Goal: Information Seeking & Learning: Learn about a topic

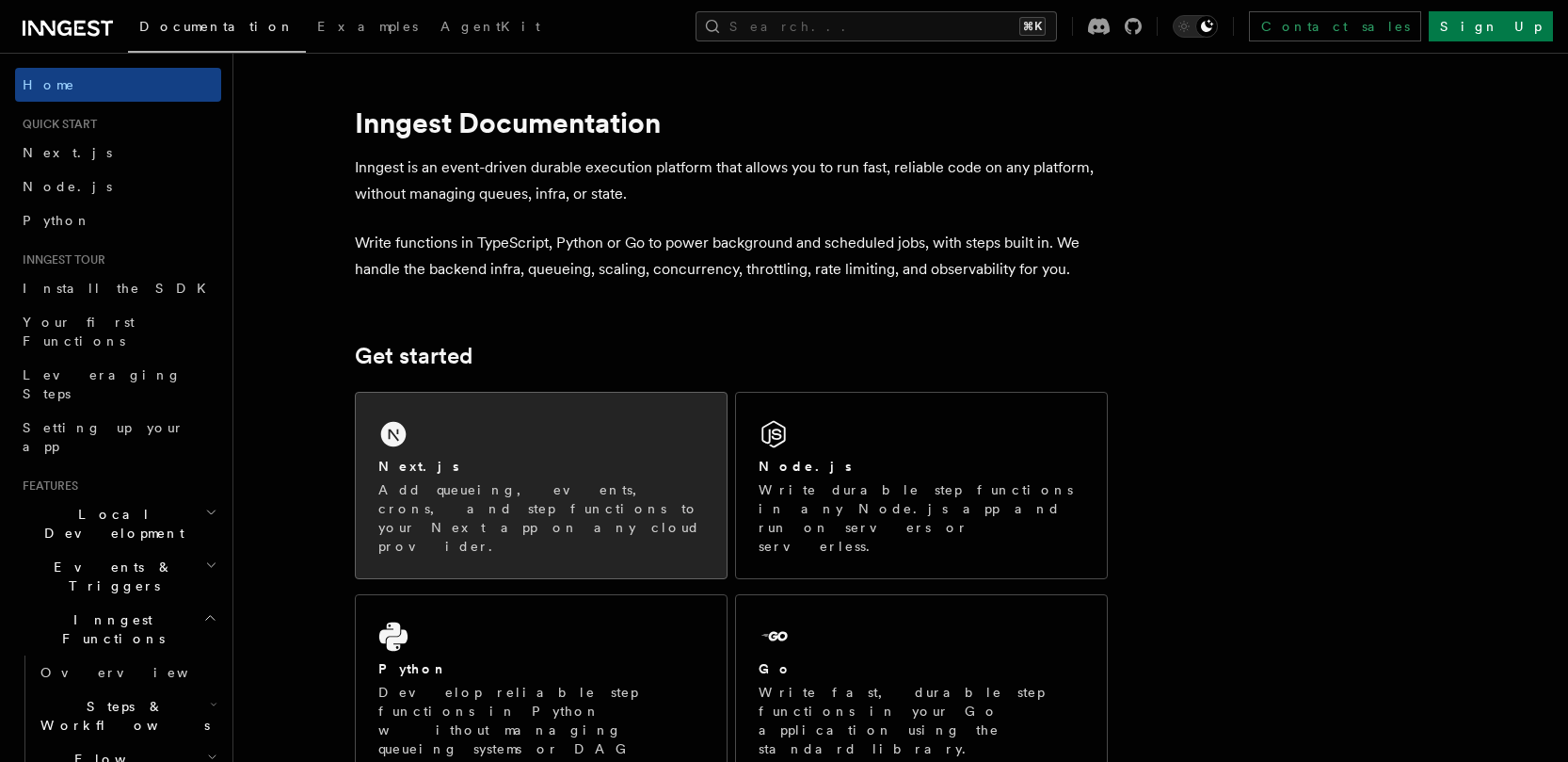
click at [558, 467] on div "Next.js" at bounding box center [541, 466] width 326 height 20
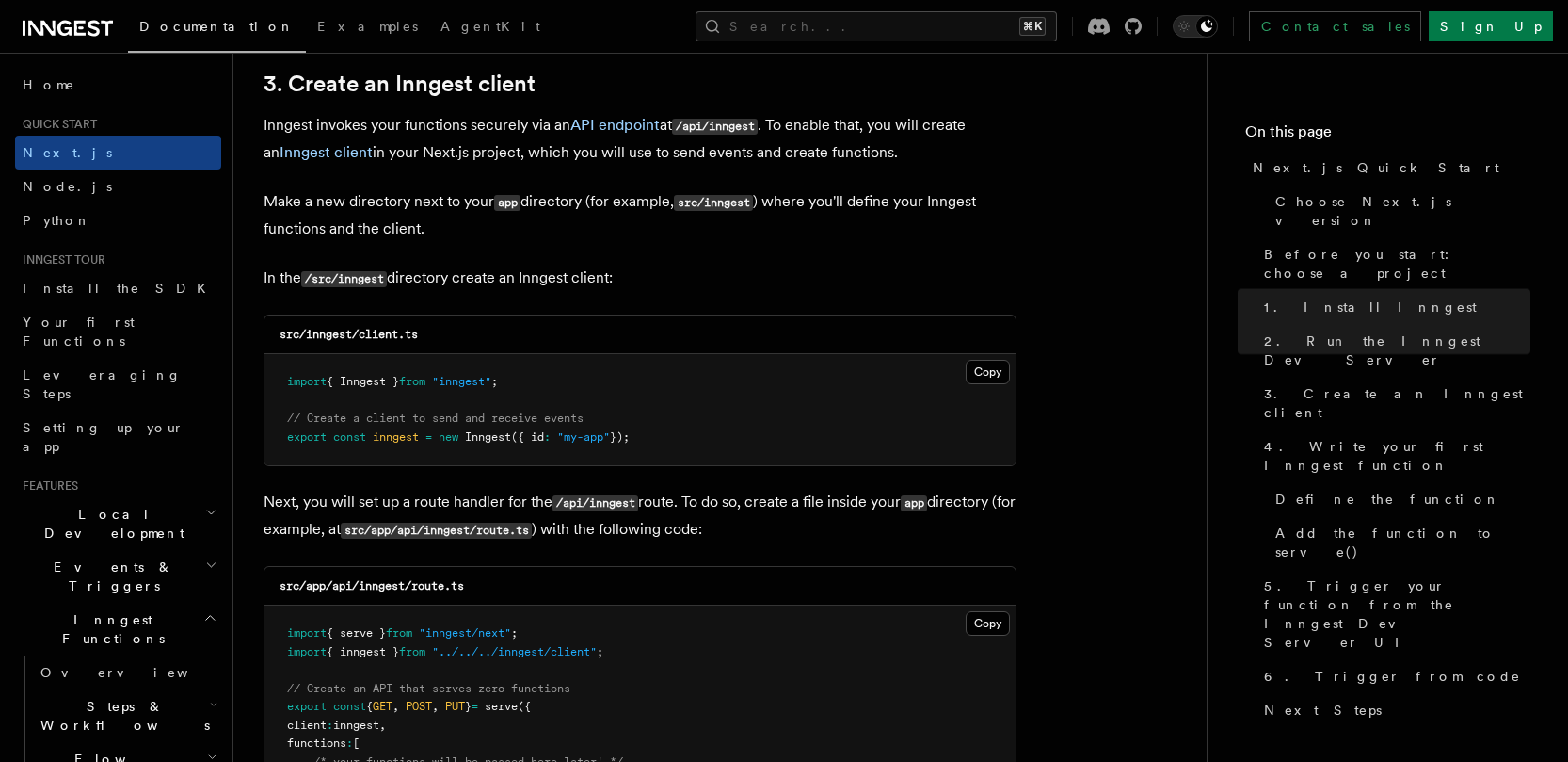
scroll to position [2236, 0]
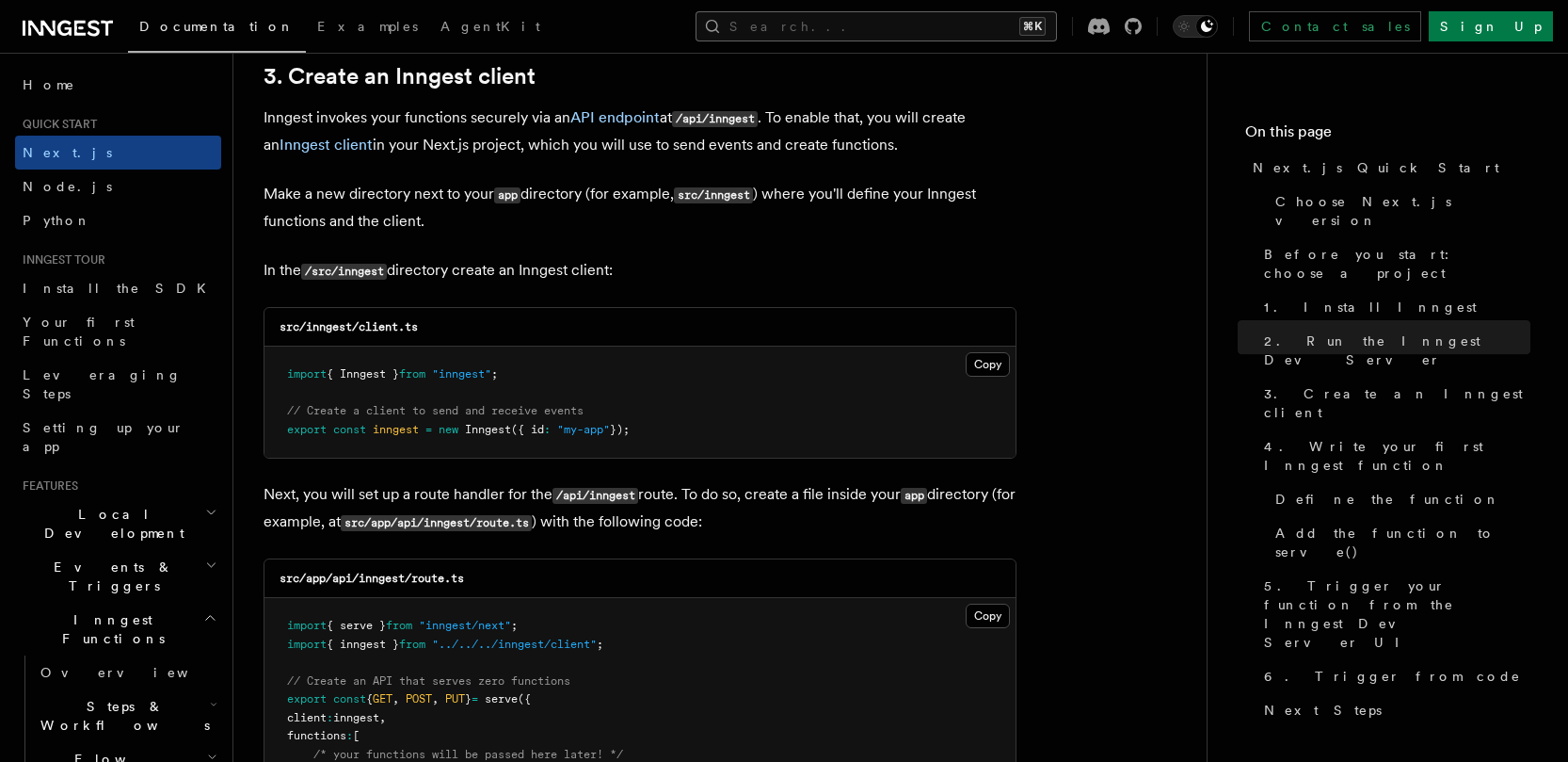
click at [893, 33] on button "Search... ⌘K" at bounding box center [875, 26] width 361 height 30
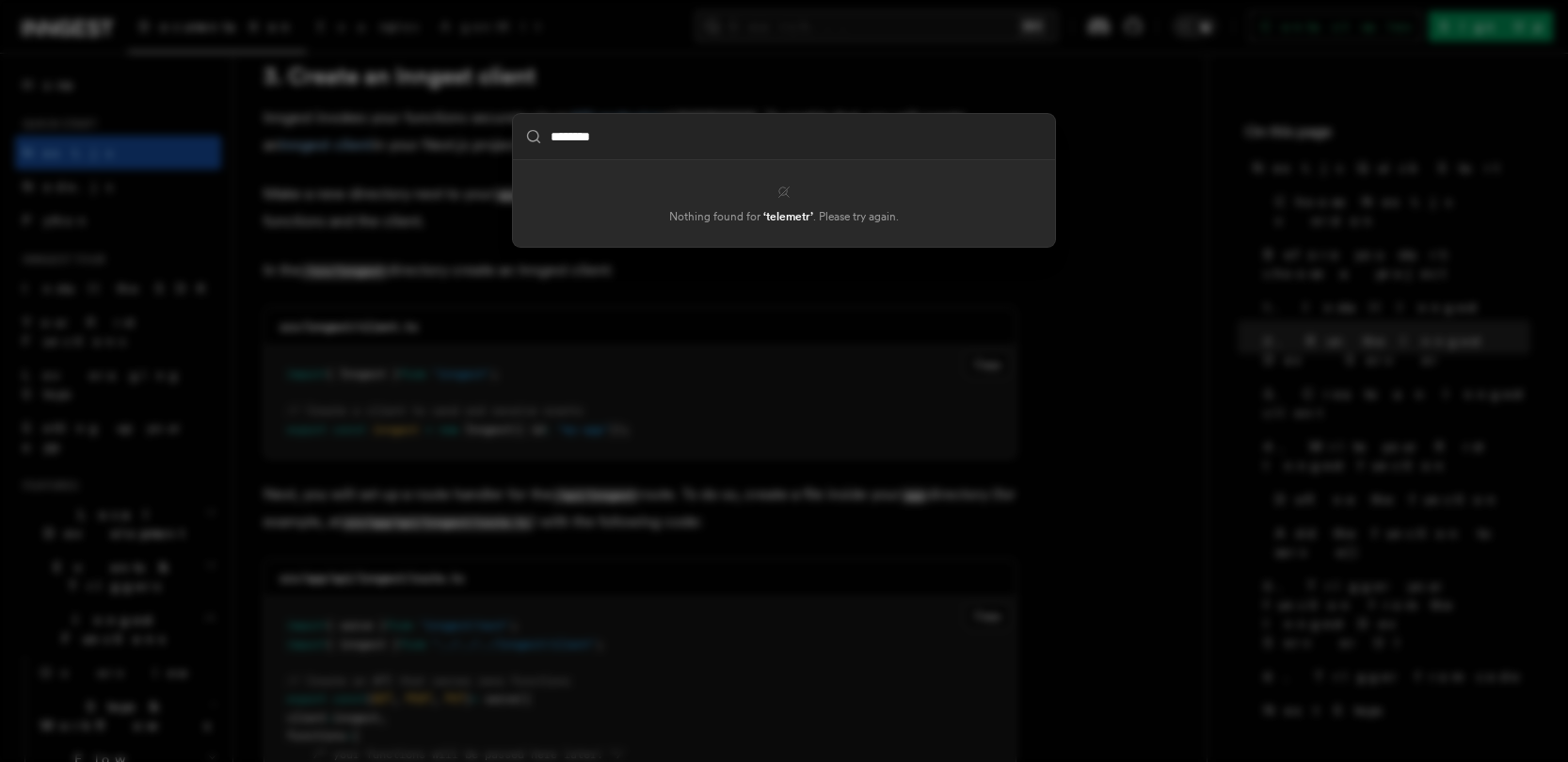
type input "*********"
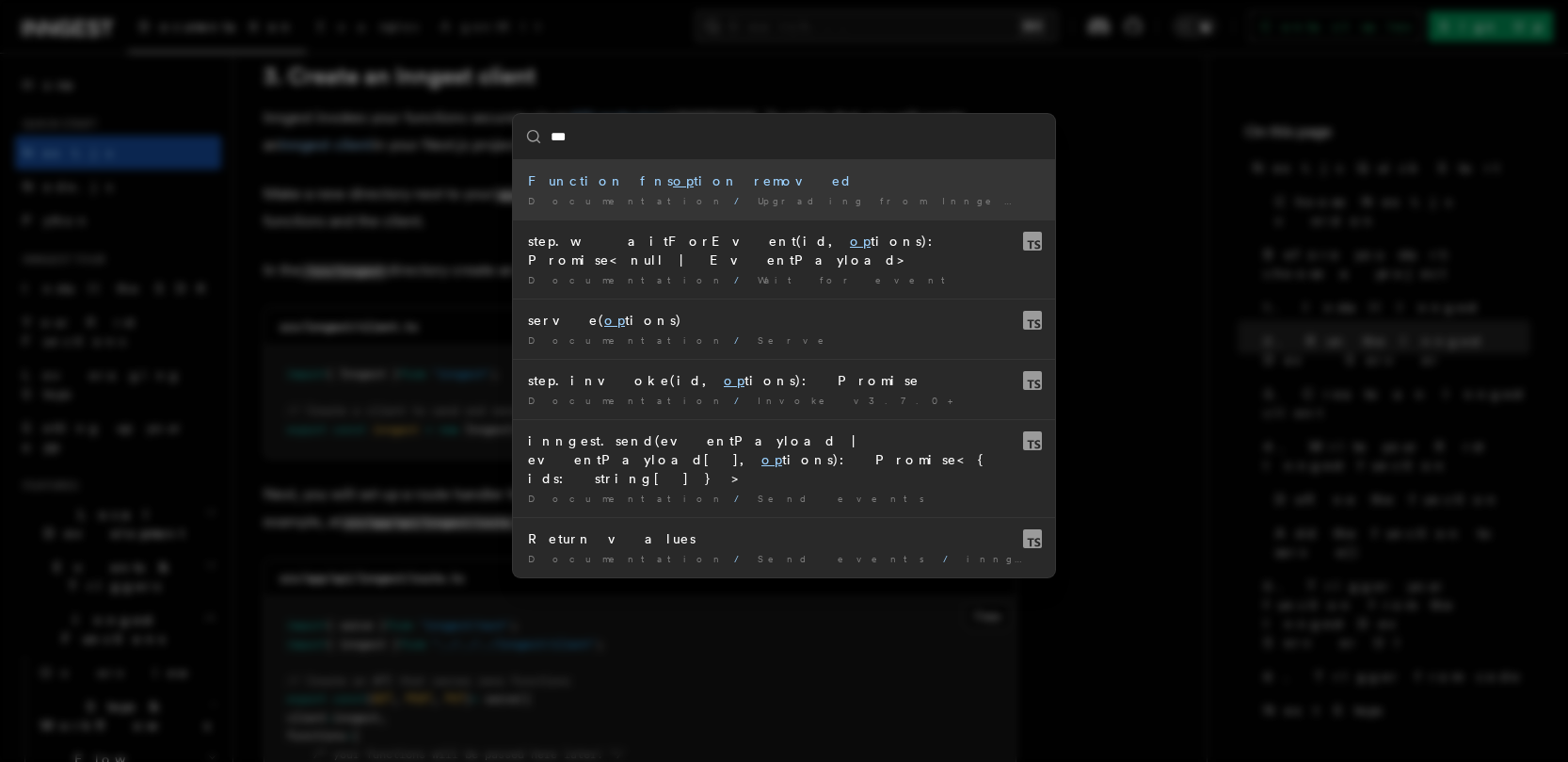
type input "****"
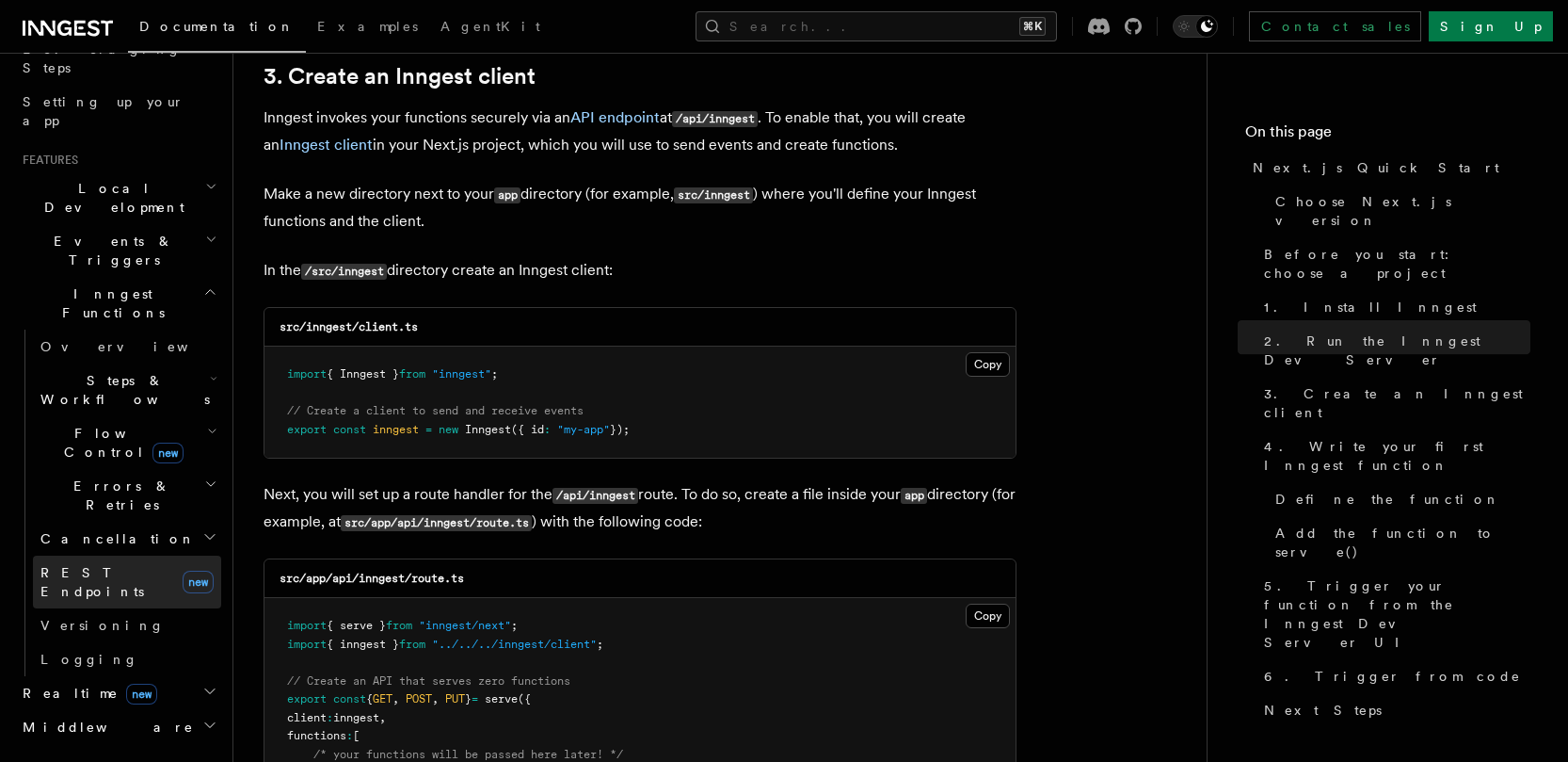
scroll to position [334, 0]
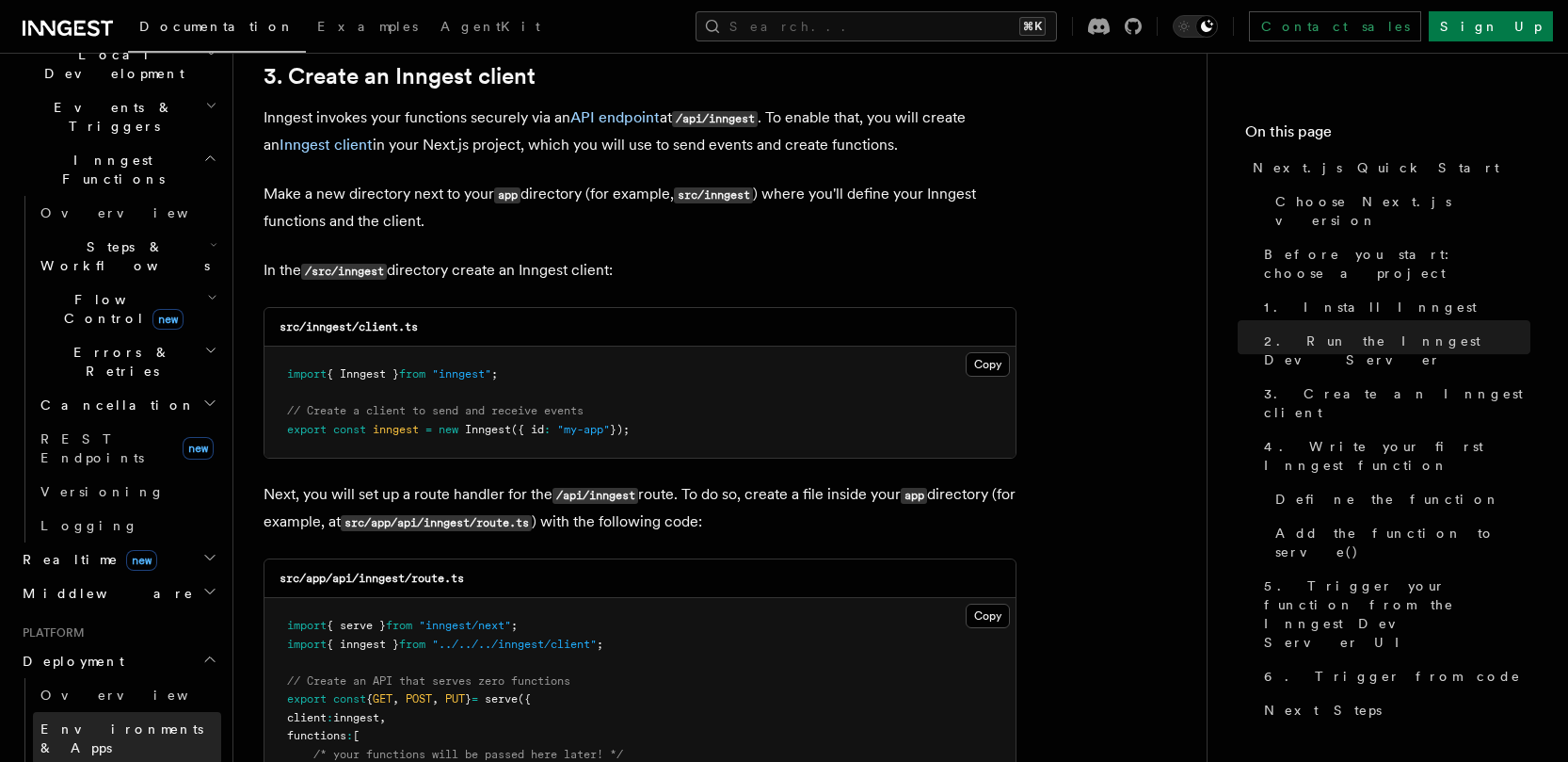
scroll to position [460, 0]
click at [112, 677] on link "Overview" at bounding box center [126, 694] width 188 height 34
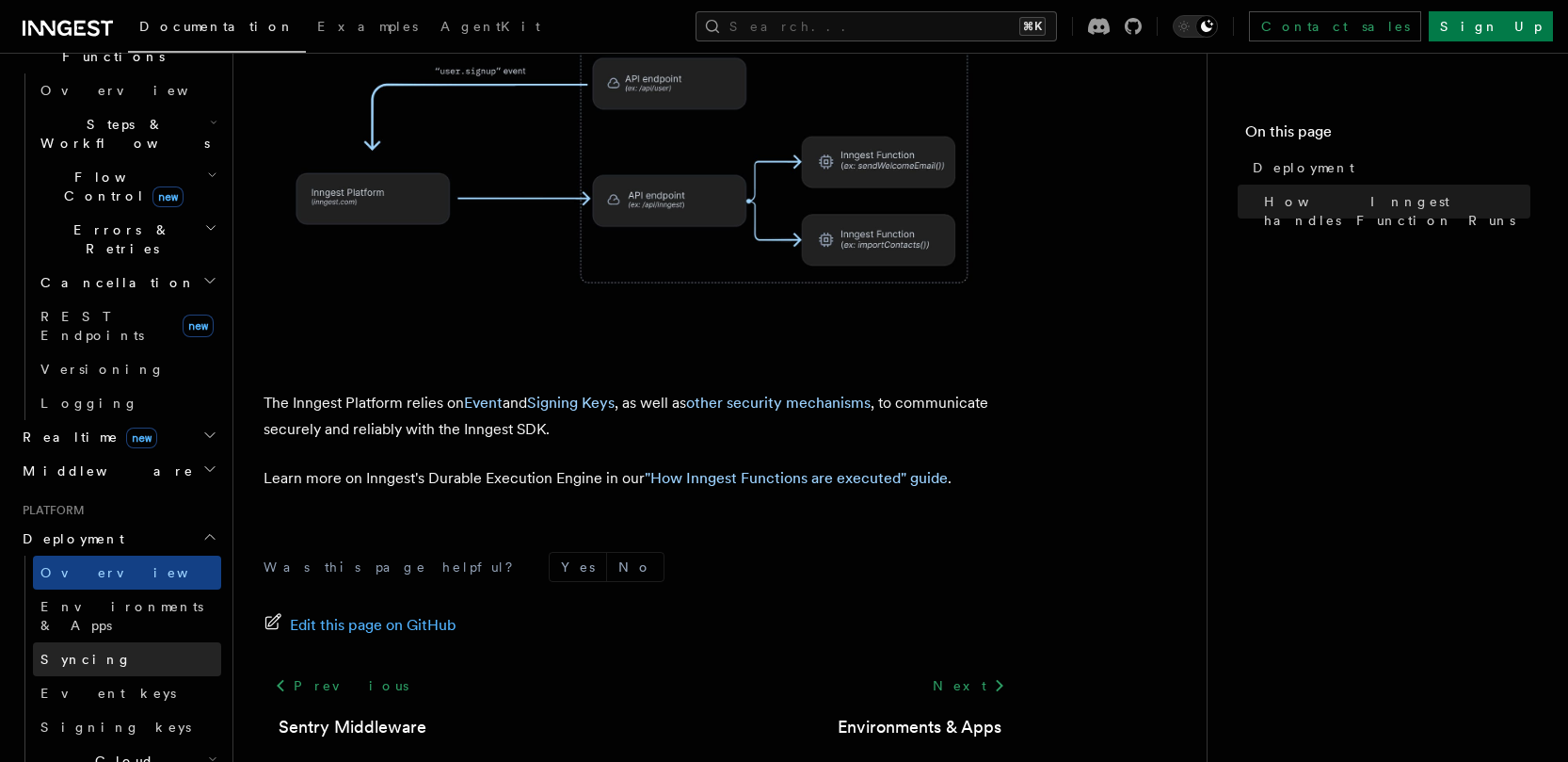
scroll to position [588, 0]
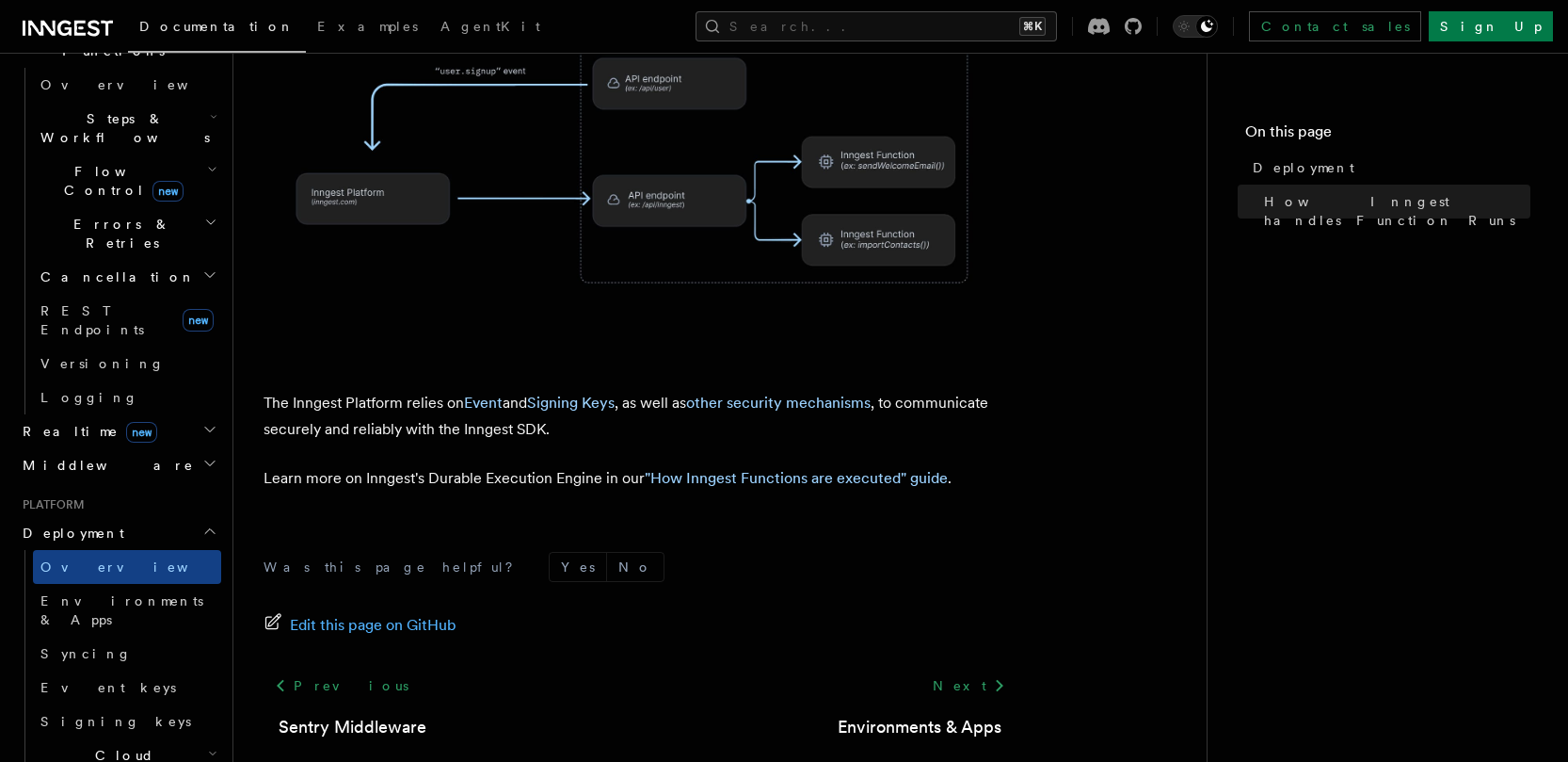
click at [211, 746] on icon "button" at bounding box center [212, 753] width 9 height 15
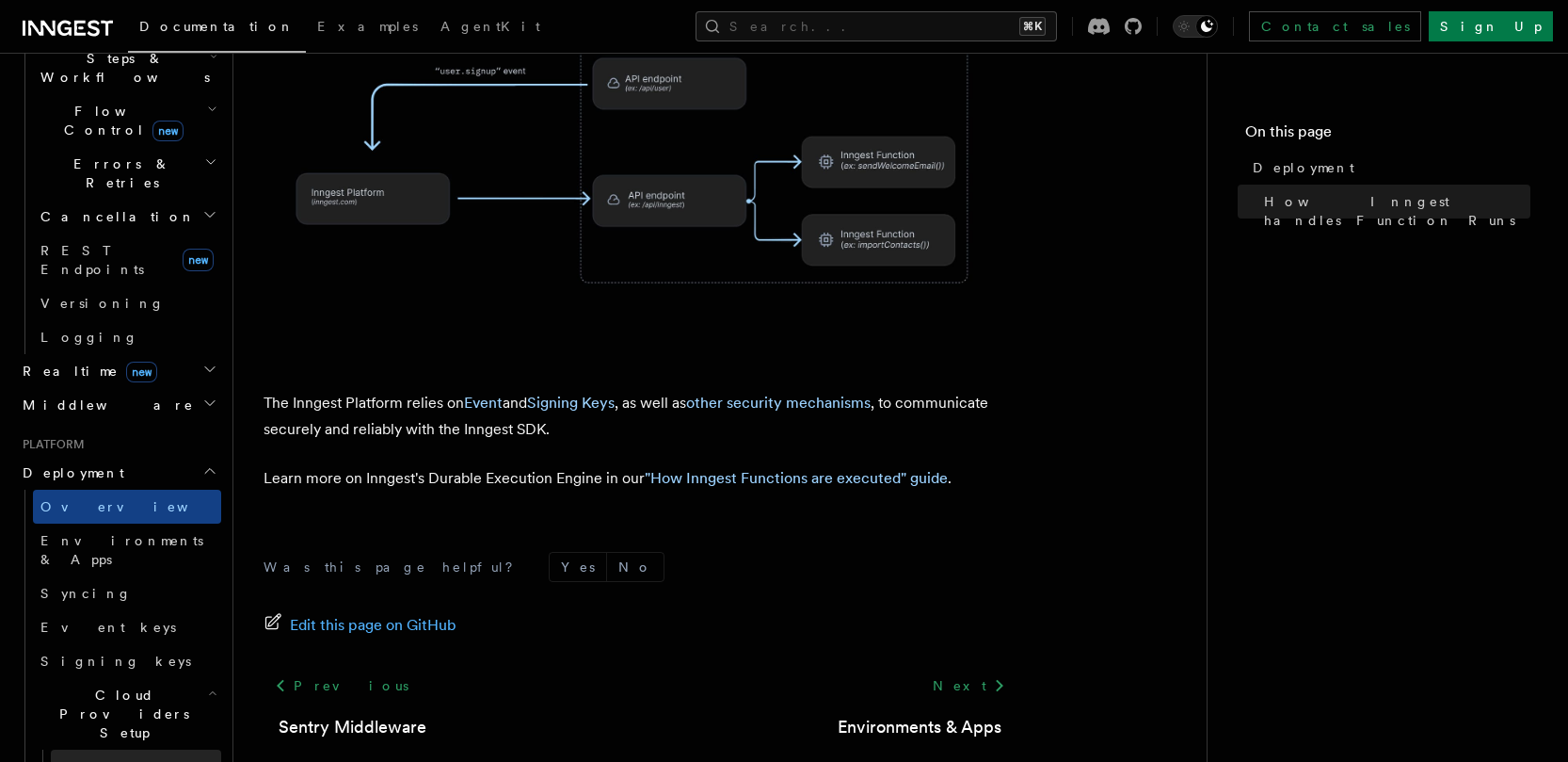
scroll to position [670, 0]
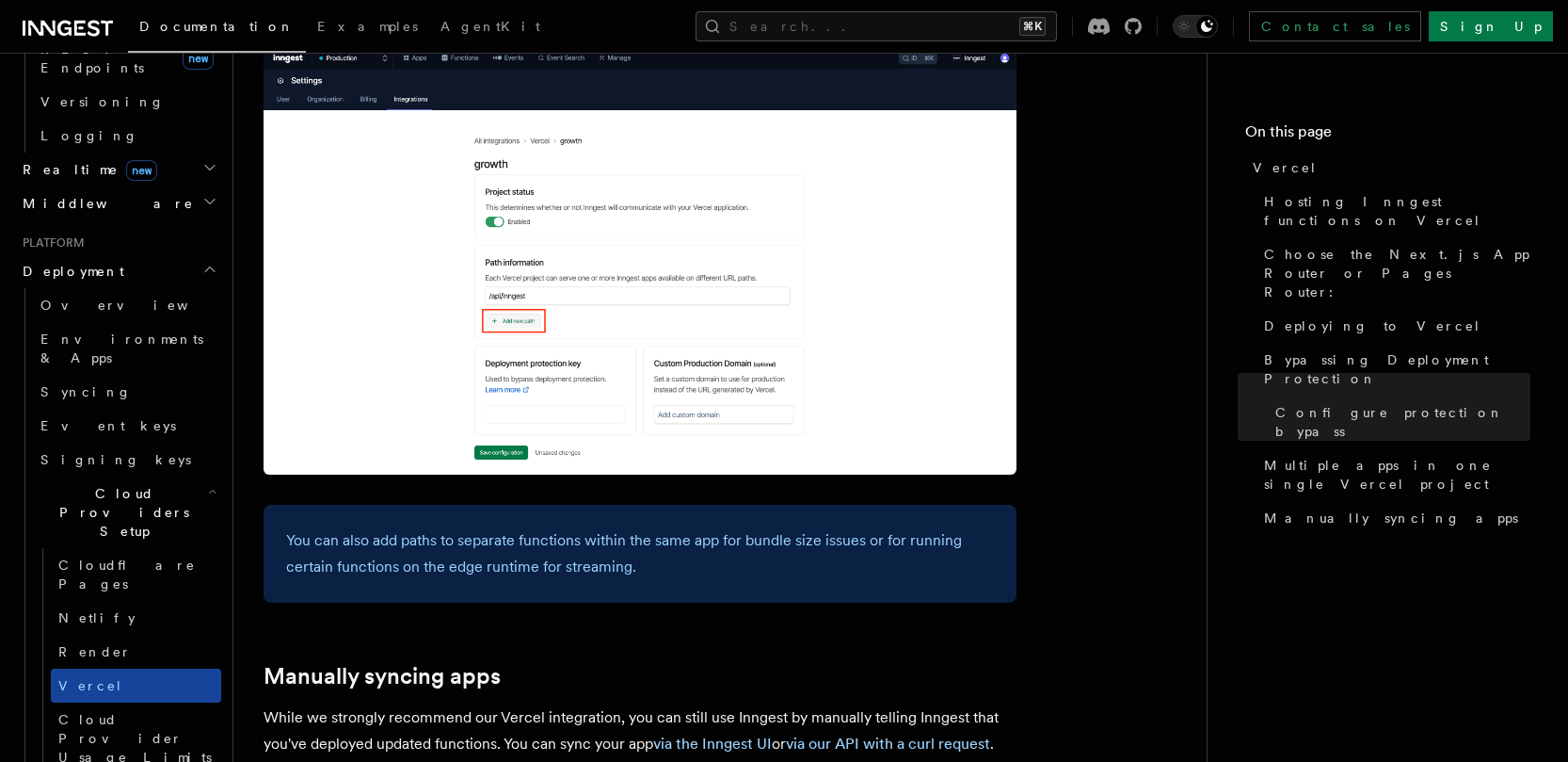
scroll to position [865, 0]
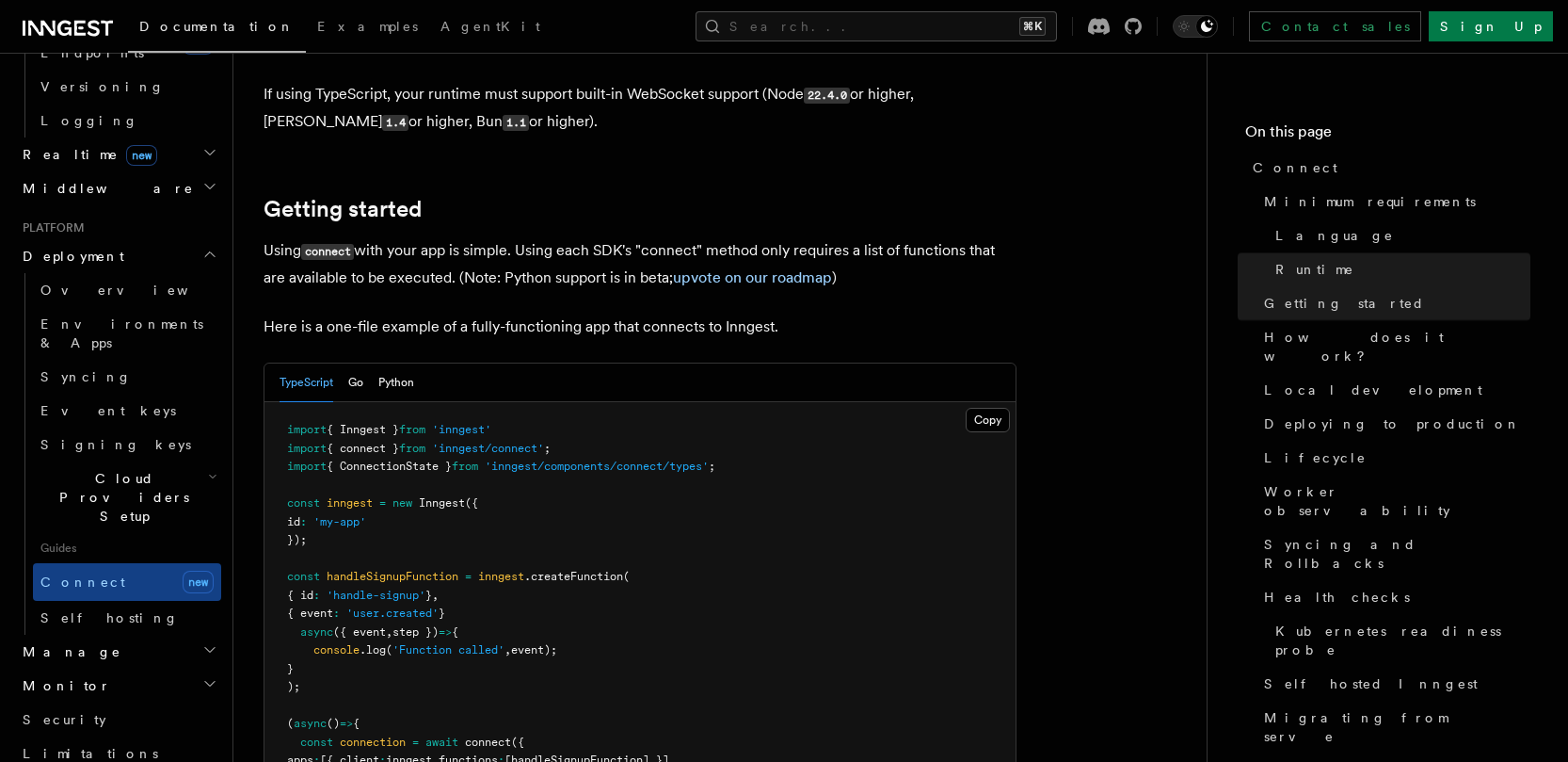
scroll to position [1237, 0]
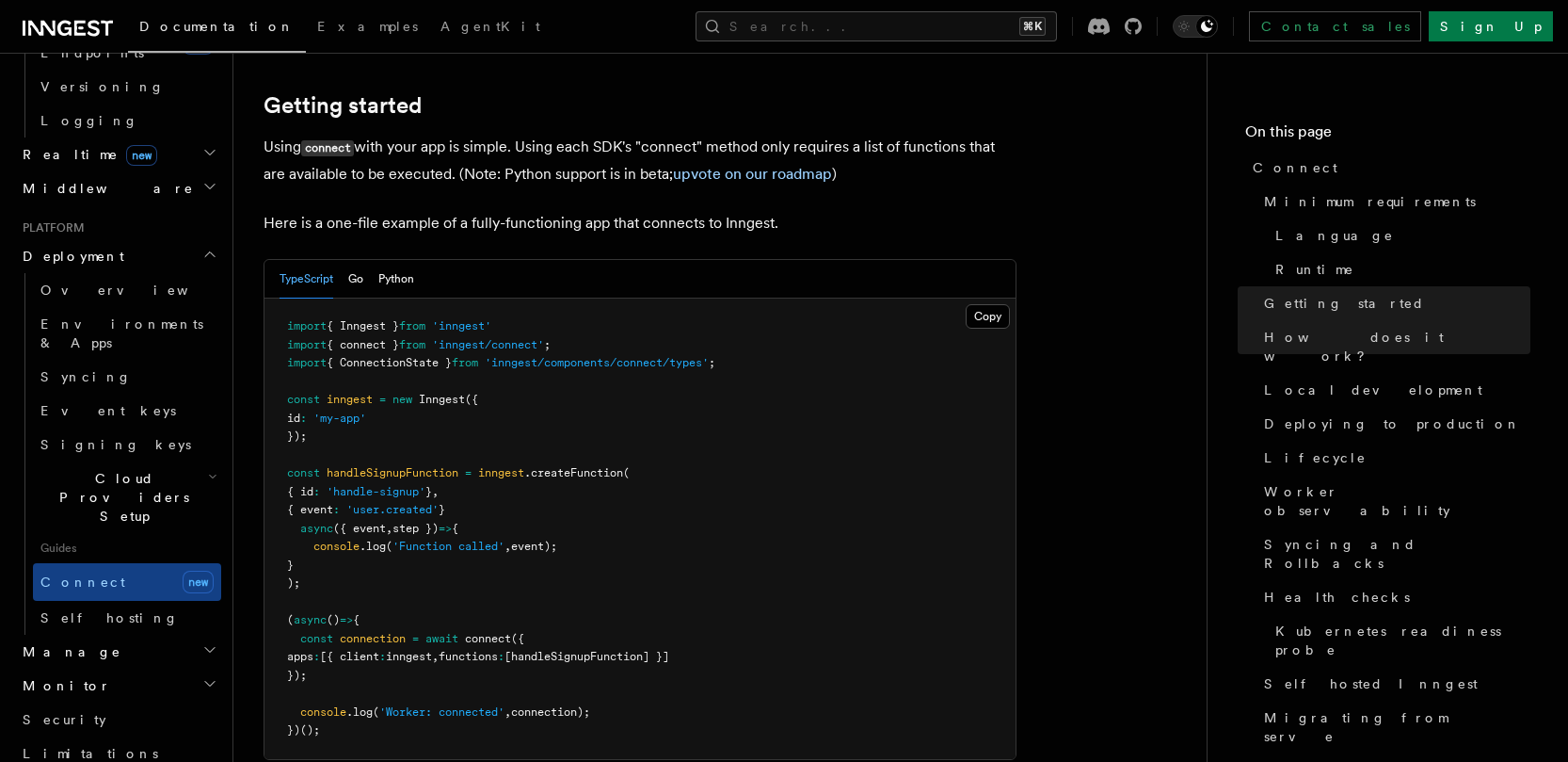
click at [357, 392] on span "inngest" at bounding box center [349, 398] width 46 height 13
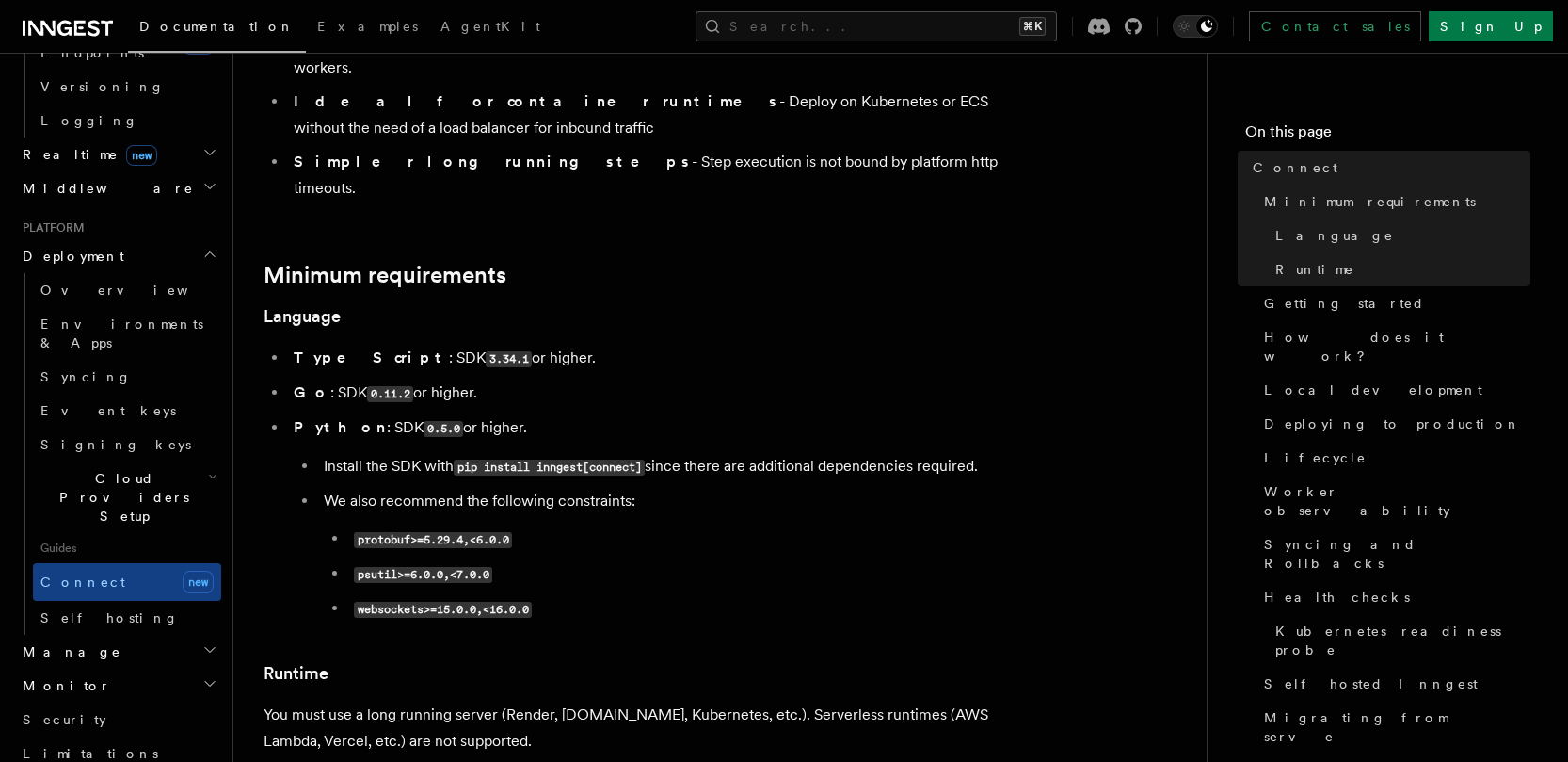
scroll to position [439, 0]
click at [486, 350] on code "3.34.1" at bounding box center [509, 358] width 46 height 16
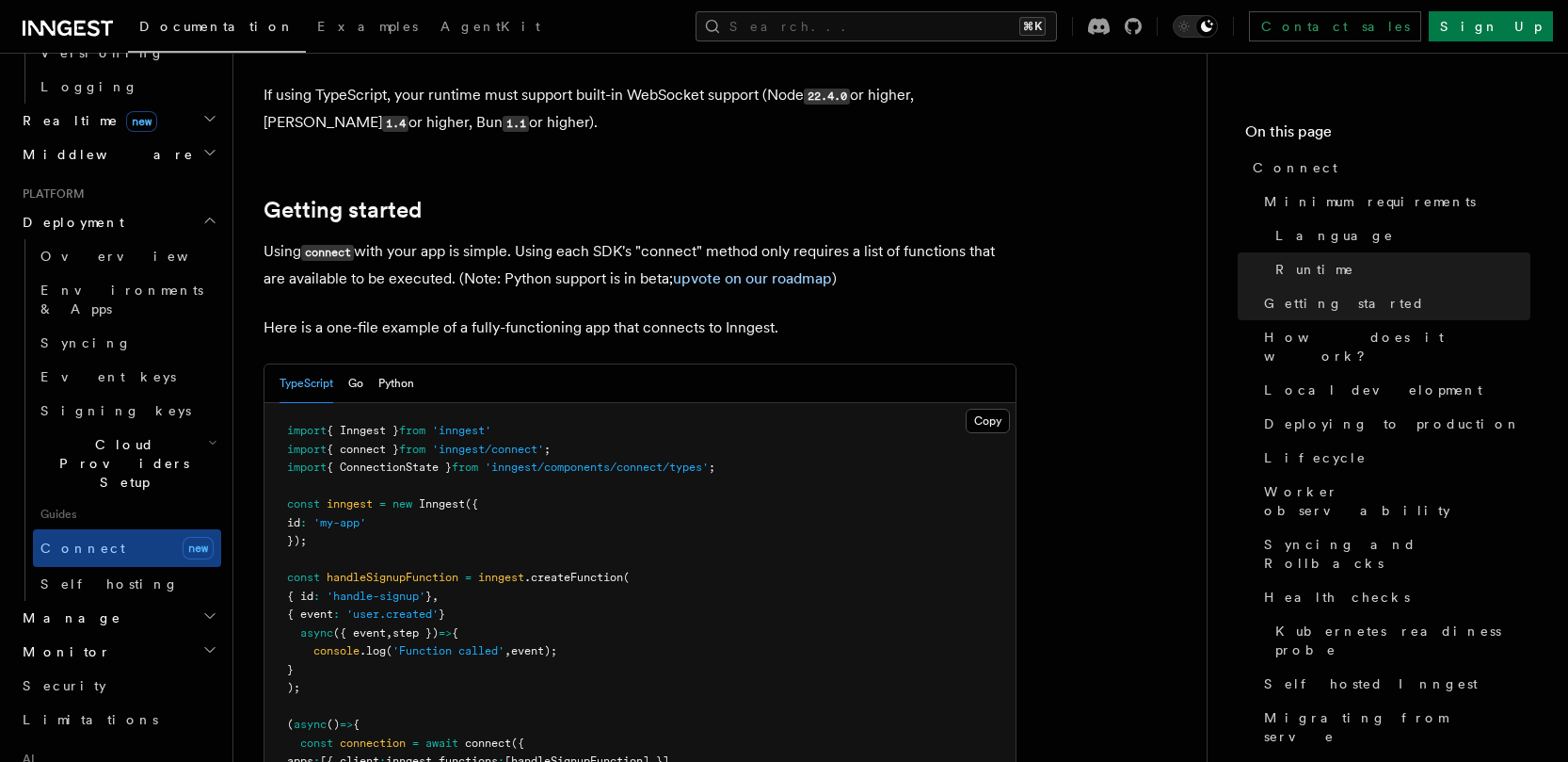
scroll to position [902, 0]
click at [96, 630] on h2 "Monitor" at bounding box center [117, 646] width 206 height 34
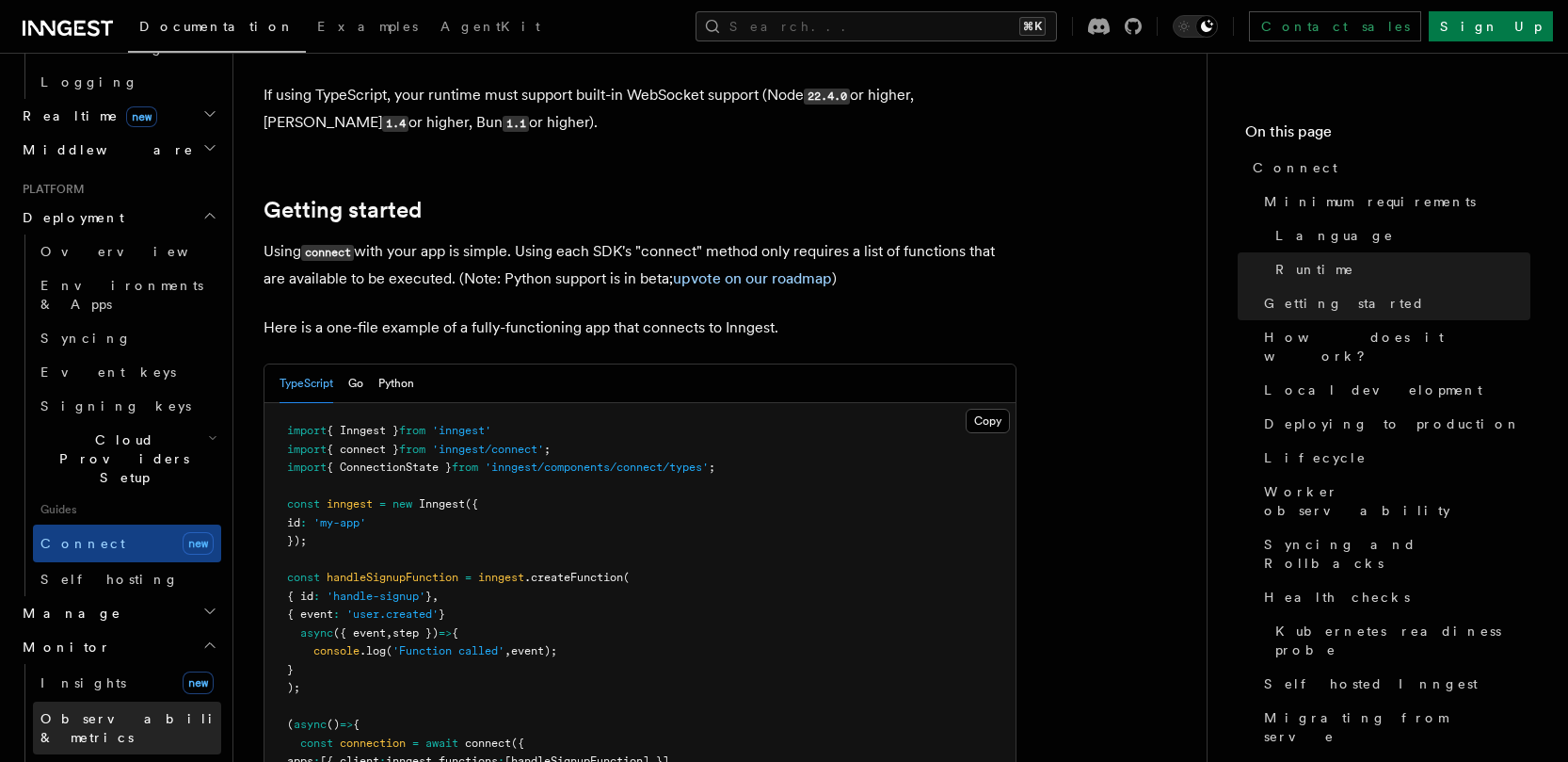
click at [116, 711] on span "Observability & metrics" at bounding box center [137, 728] width 194 height 34
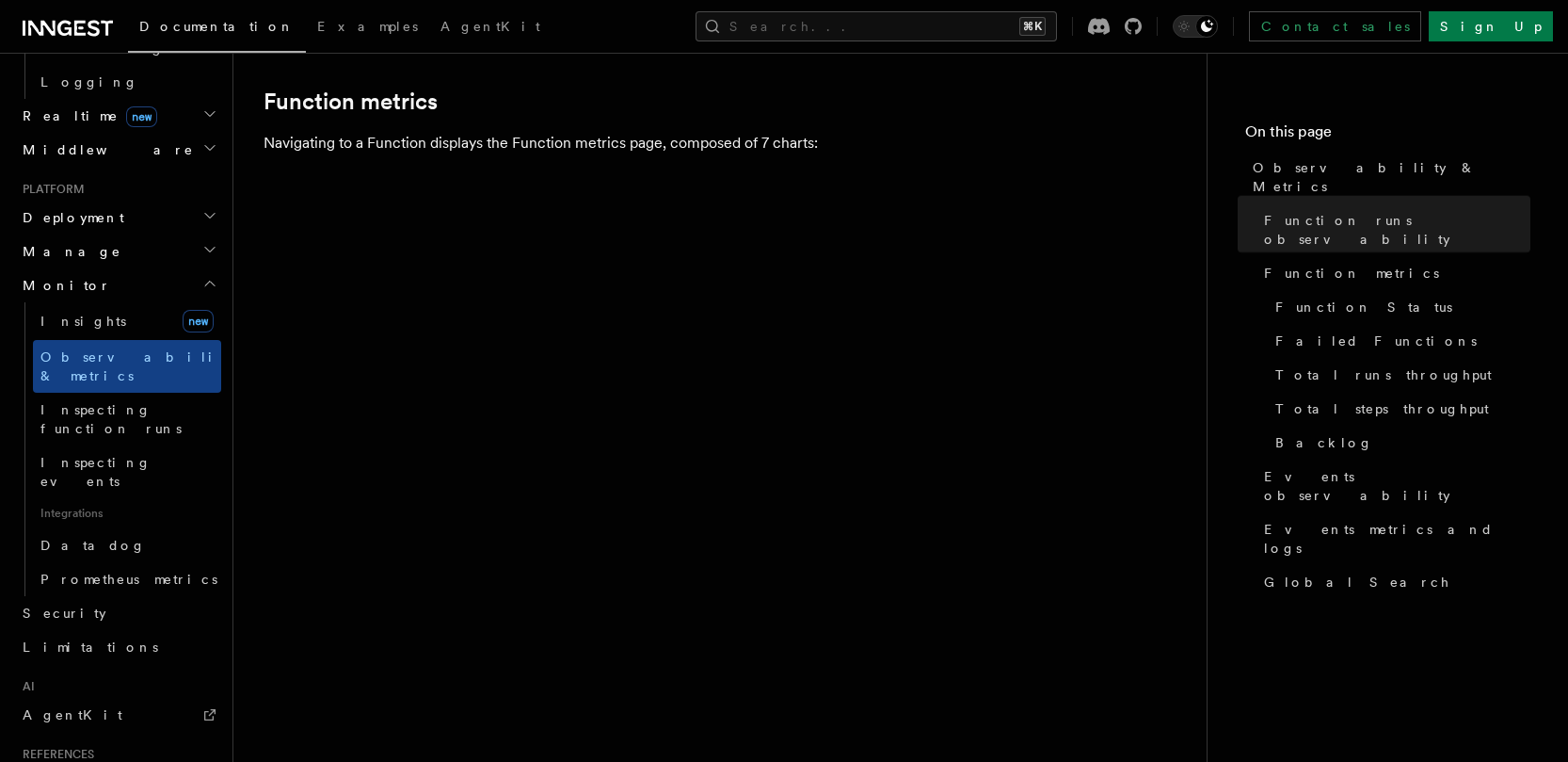
scroll to position [966, 0]
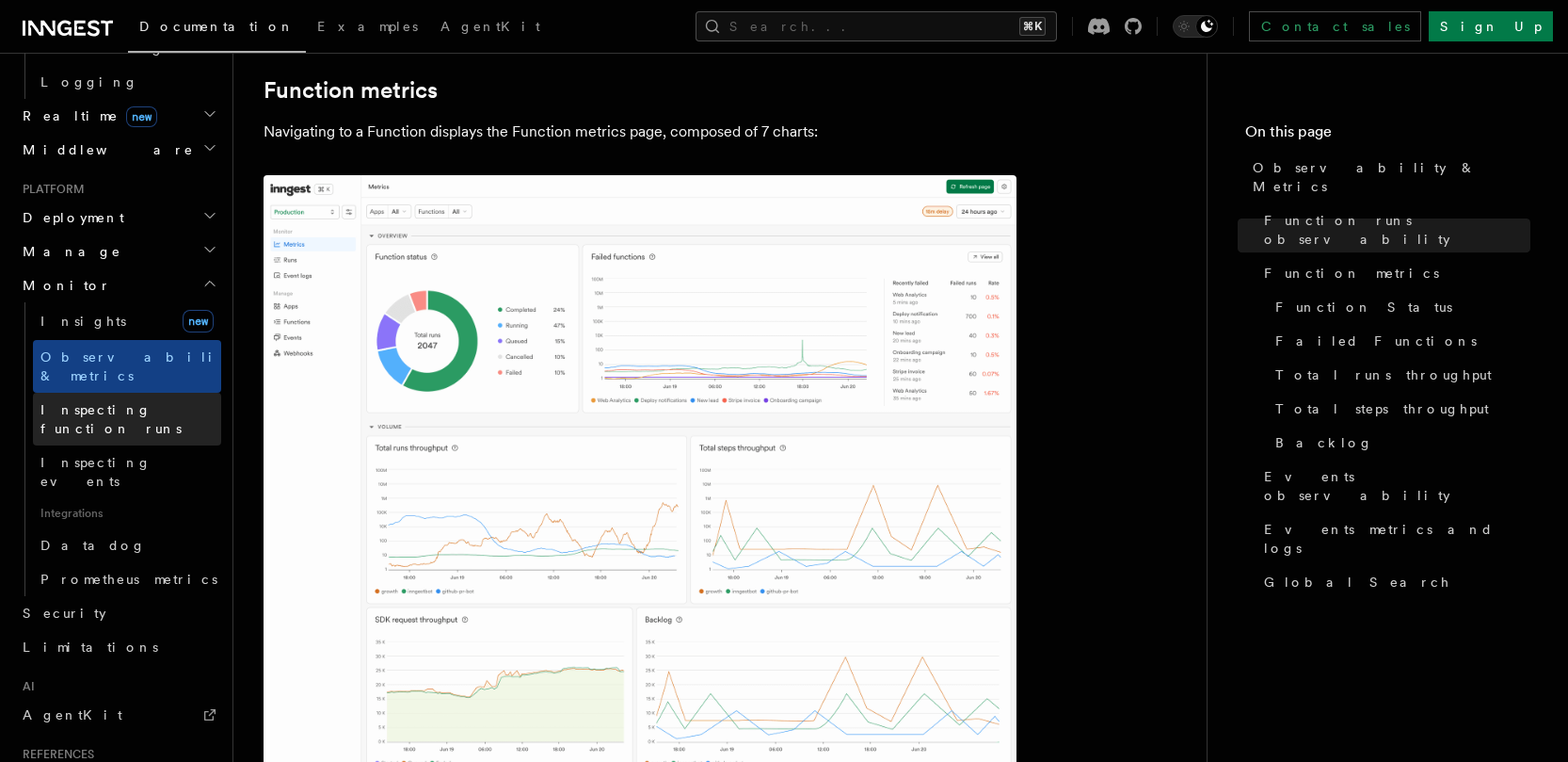
click at [134, 402] on span "Inspecting function runs" at bounding box center [112, 419] width 141 height 34
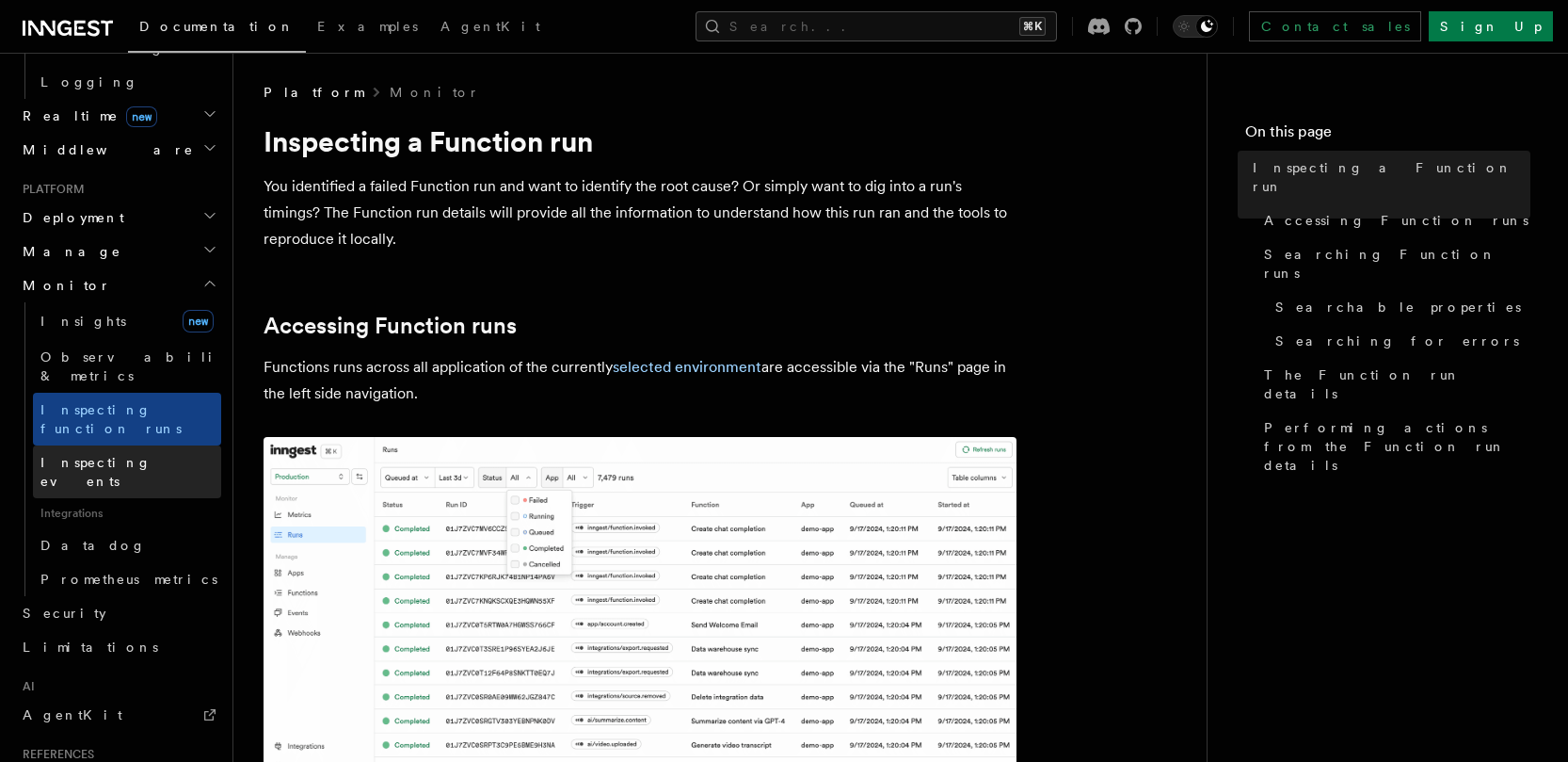
click at [80, 454] on span "Inspecting events" at bounding box center [97, 471] width 112 height 34
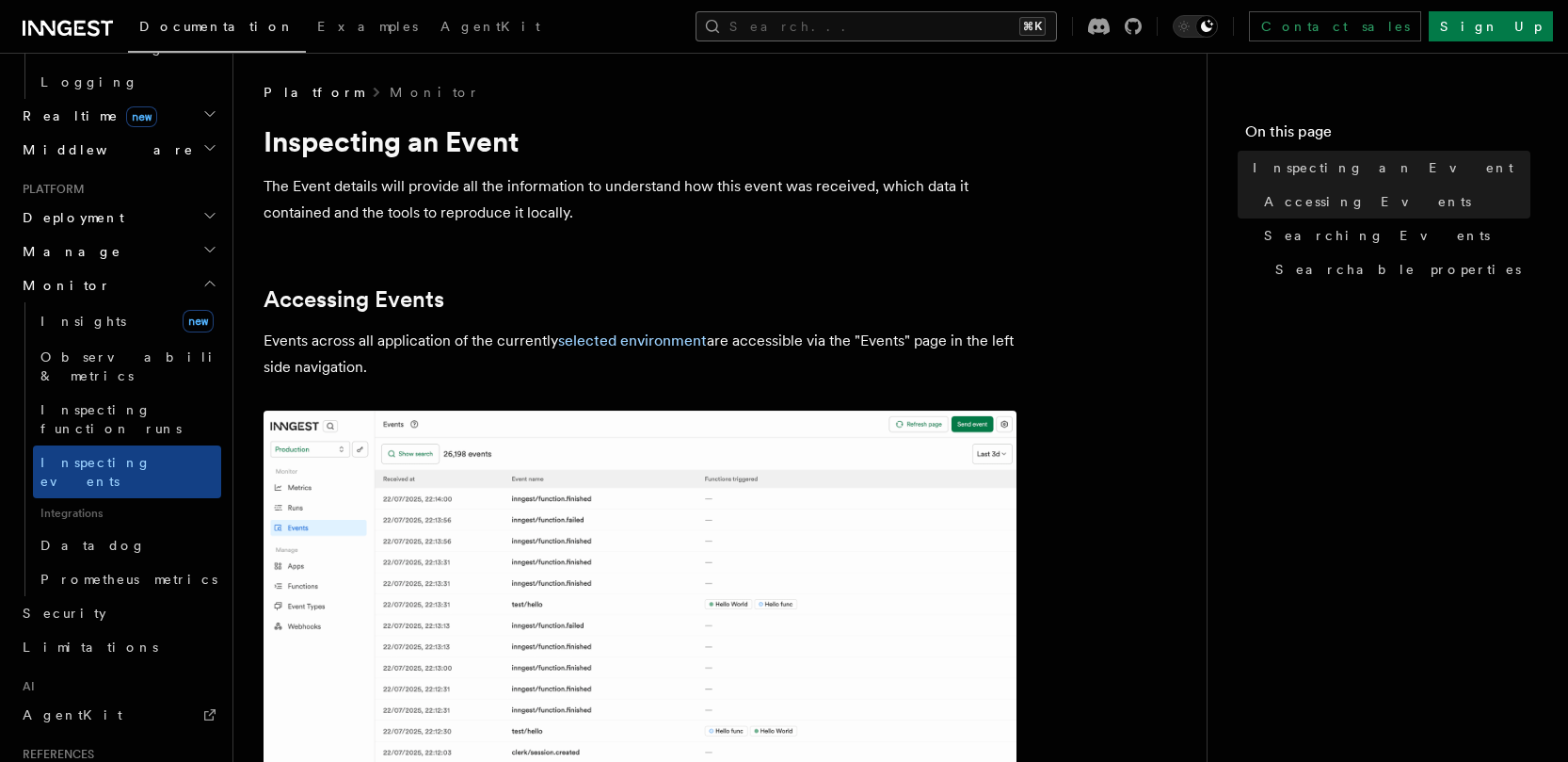
click at [899, 30] on button "Search... ⌘K" at bounding box center [875, 26] width 361 height 30
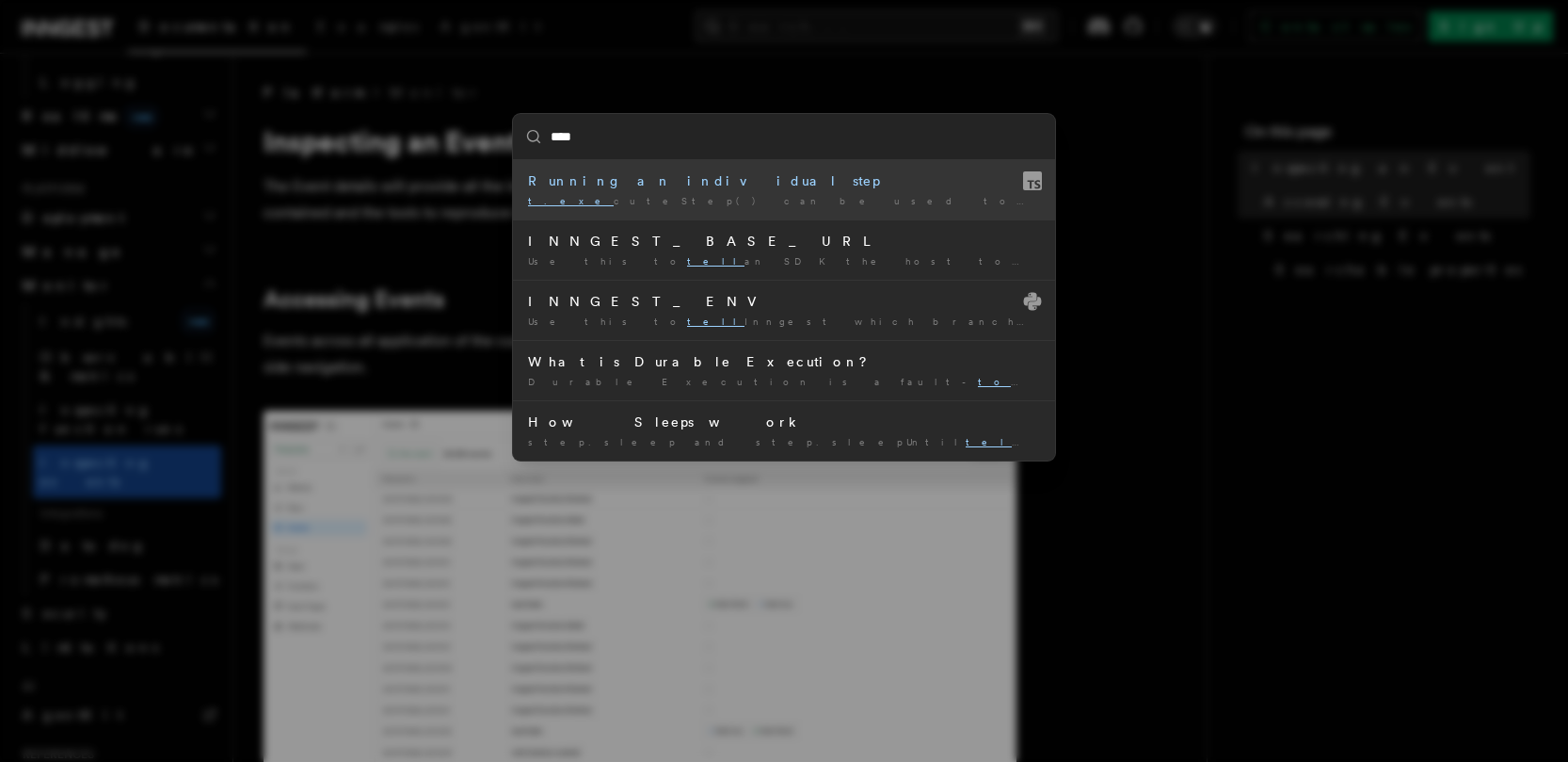
type input "*****"
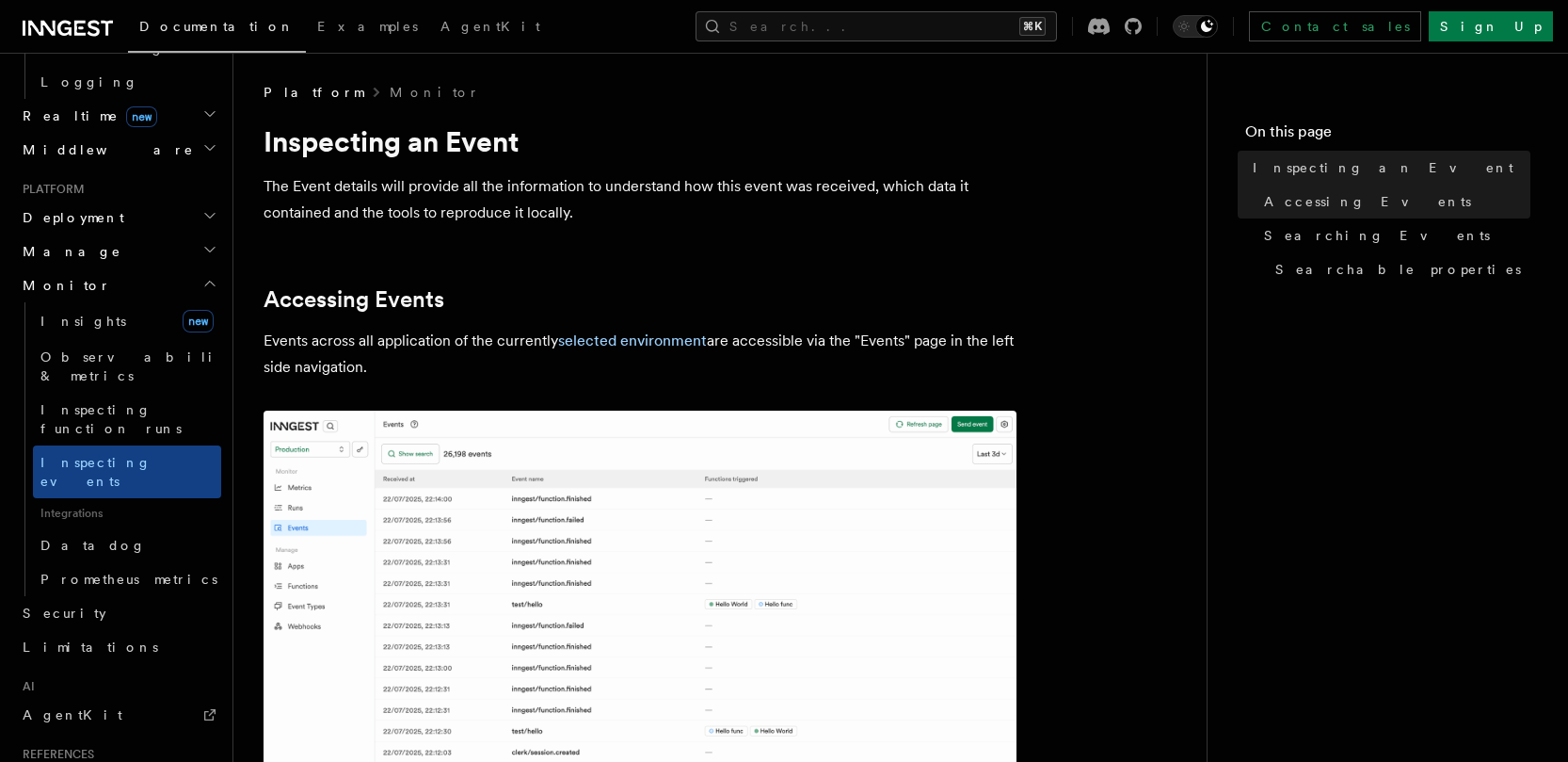
click at [1258, 488] on nav "On this page Inspecting an Event Accessing Events Searching Events Searchable p…" at bounding box center [1387, 407] width 361 height 709
